Goal: Transaction & Acquisition: Purchase product/service

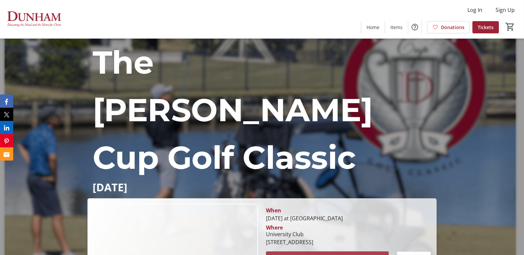
click at [348, 250] on span at bounding box center [327, 258] width 123 height 16
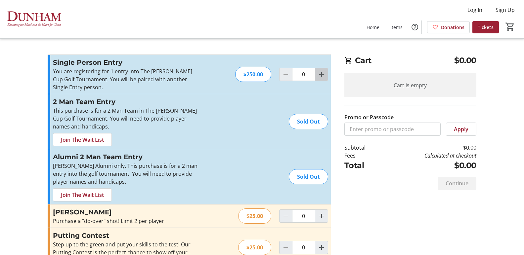
click at [323, 75] on mat-icon "Increment by one" at bounding box center [321, 74] width 8 height 8
type input "1"
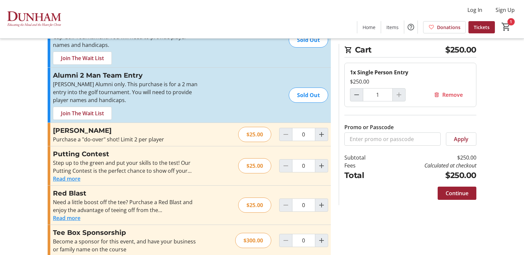
scroll to position [90, 0]
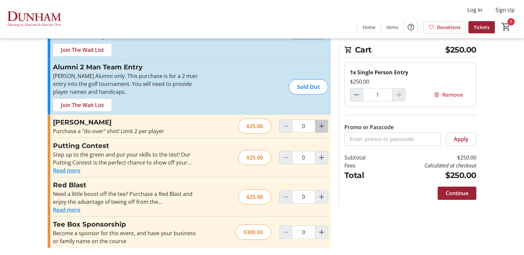
click at [322, 128] on mat-icon "Increment by one" at bounding box center [321, 126] width 8 height 8
type input "2"
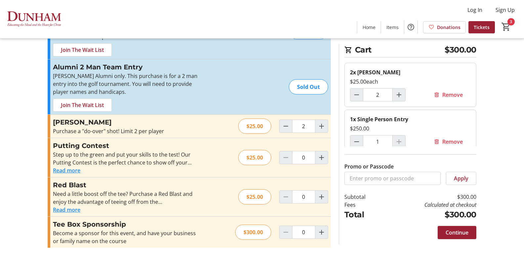
click at [71, 209] on button "Read more" at bounding box center [66, 210] width 27 height 8
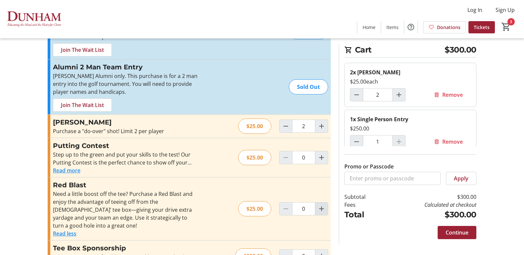
click at [322, 205] on mat-icon "Increment by one" at bounding box center [321, 209] width 8 height 8
type input "1"
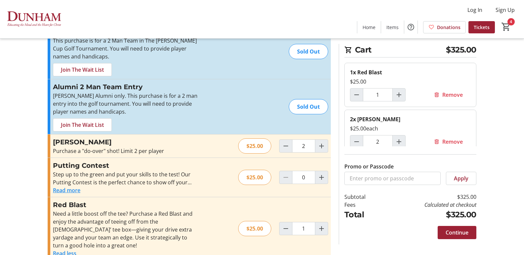
scroll to position [106, 0]
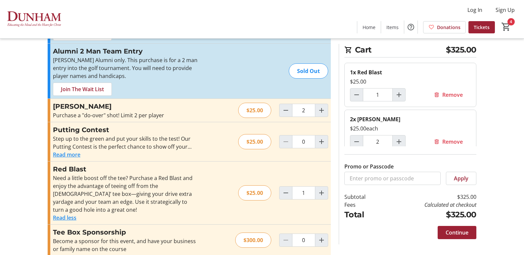
click at [78, 154] on button "Read more" at bounding box center [66, 155] width 27 height 8
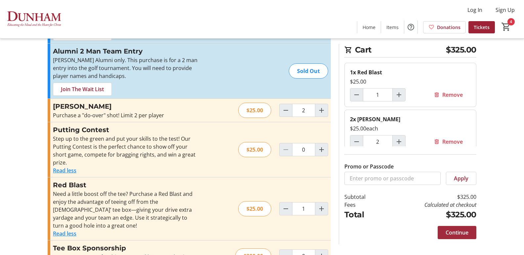
click at [452, 232] on span "Continue" at bounding box center [456, 233] width 23 height 8
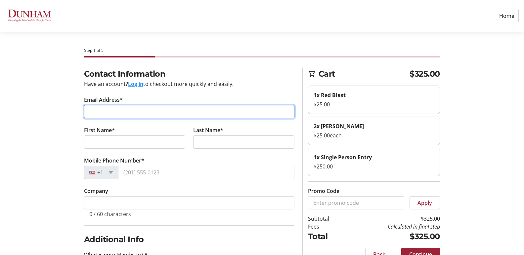
click at [156, 110] on input "Email Address*" at bounding box center [189, 111] width 210 height 13
type input "[EMAIL_ADDRESS][DOMAIN_NAME]"
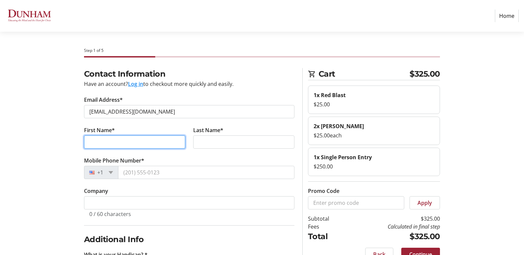
click at [156, 144] on input "First Name*" at bounding box center [134, 142] width 101 height 13
type input "[PERSON_NAME]"
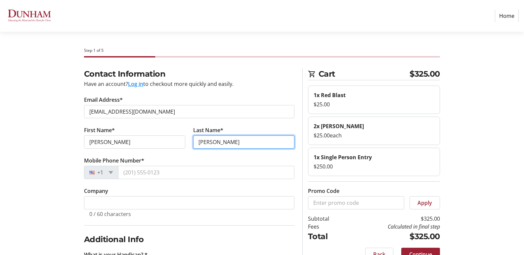
type input "[PERSON_NAME]"
click at [185, 156] on tr-form-field "First Name* [PERSON_NAME]" at bounding box center [134, 141] width 109 height 30
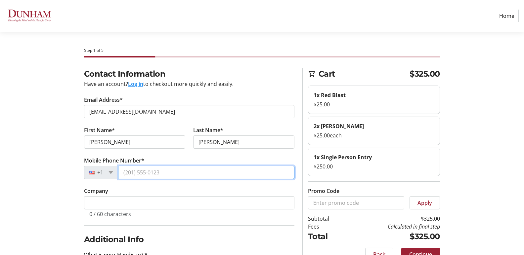
click at [181, 170] on input "Mobile Phone Number*" at bounding box center [206, 172] width 176 height 13
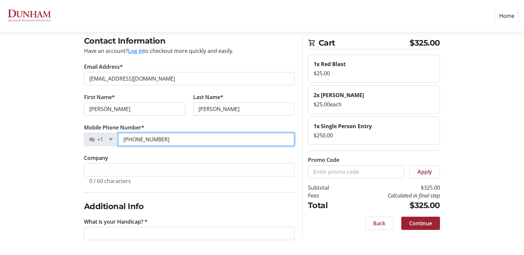
type input "[PHONE_NUMBER]"
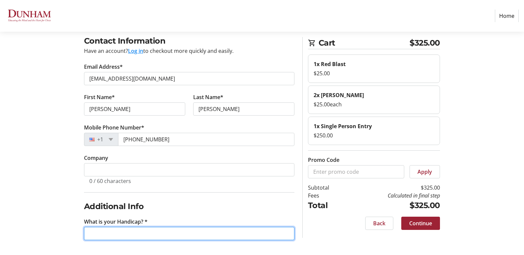
click at [183, 232] on input "What is your Handicap? *" at bounding box center [189, 233] width 210 height 13
type input "15"
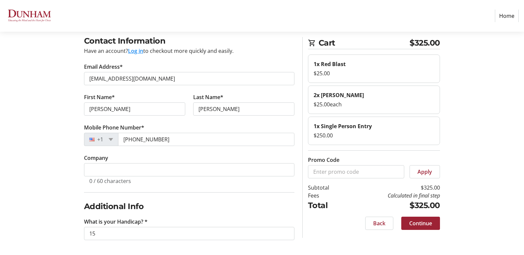
click at [243, 199] on fieldset "Additional Info What is your Handicap? * 15" at bounding box center [189, 220] width 210 height 56
click at [423, 225] on span "Continue" at bounding box center [420, 224] width 23 height 8
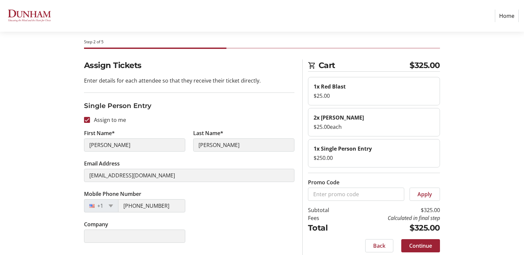
scroll to position [13, 0]
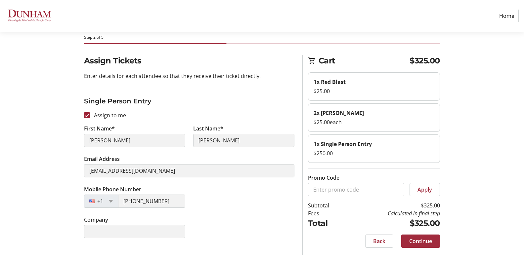
click at [428, 239] on span "Continue" at bounding box center [420, 241] width 23 height 8
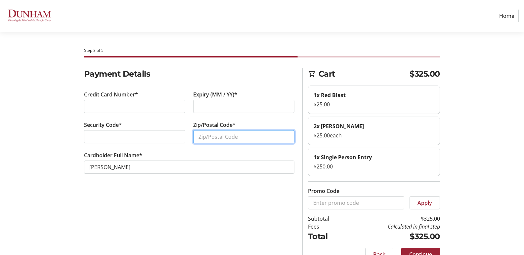
click at [236, 135] on input "Zip/Postal Code*" at bounding box center [243, 136] width 101 height 13
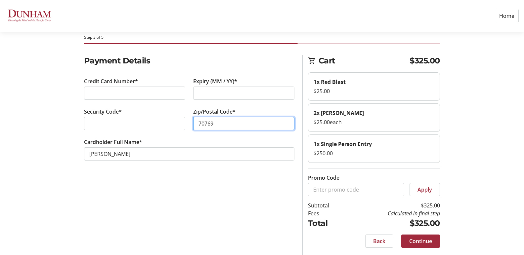
type input "70769"
click at [430, 237] on span "Continue" at bounding box center [420, 241] width 23 height 8
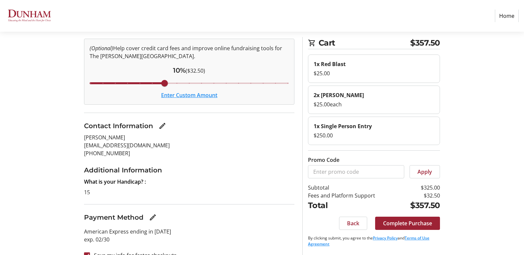
scroll to position [61, 0]
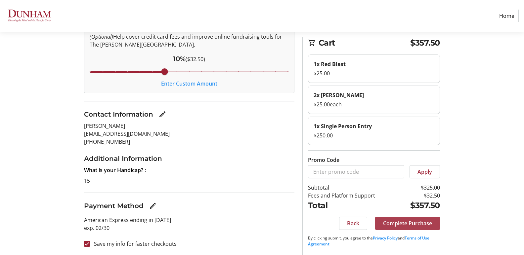
click at [411, 226] on span "Complete Purchase" at bounding box center [407, 224] width 49 height 8
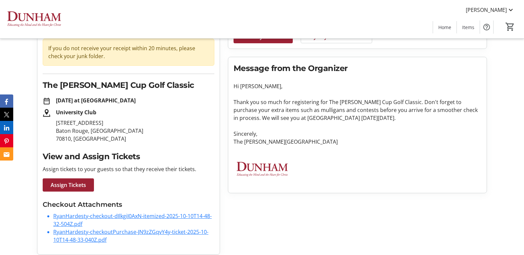
scroll to position [68, 0]
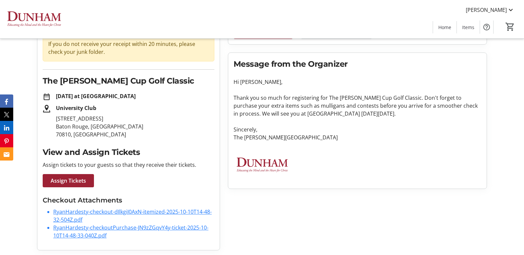
click at [98, 213] on link "RyanHardesty-checkout-dIlkgiI0AxN-itemized-2025-10-10T14-48-32-504Z.pdf" at bounding box center [132, 215] width 158 height 15
